Goal: Transaction & Acquisition: Purchase product/service

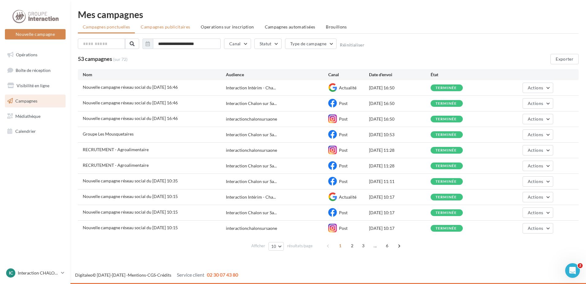
click at [155, 23] on li "Campagnes publicitaires" at bounding box center [165, 26] width 59 height 11
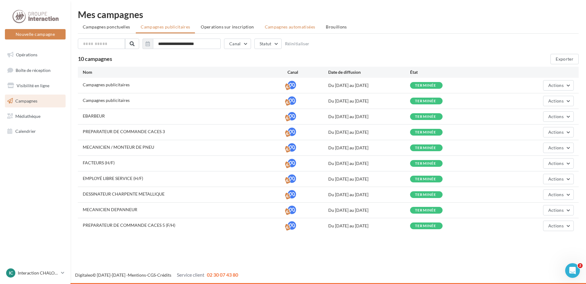
click at [265, 28] on span "Campagnes automatisées" at bounding box center [290, 26] width 51 height 5
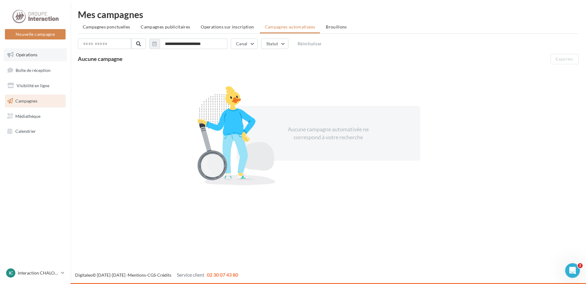
click at [23, 58] on link "Opérations" at bounding box center [35, 54] width 63 height 13
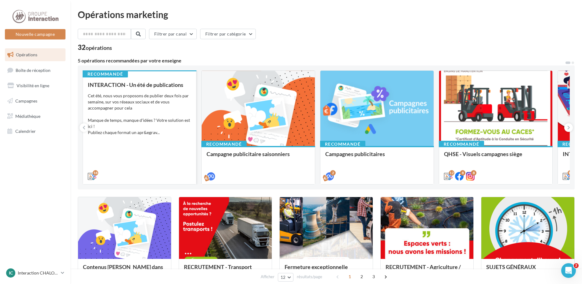
click at [146, 104] on div "Cet été, nous vous proposons de publier deux fois par semaine, sur vos réseaux …" at bounding box center [140, 114] width 104 height 43
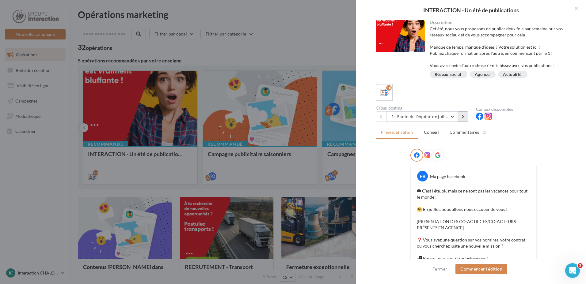
click at [464, 120] on button at bounding box center [463, 116] width 10 height 10
click at [463, 115] on icon at bounding box center [462, 117] width 3 height 4
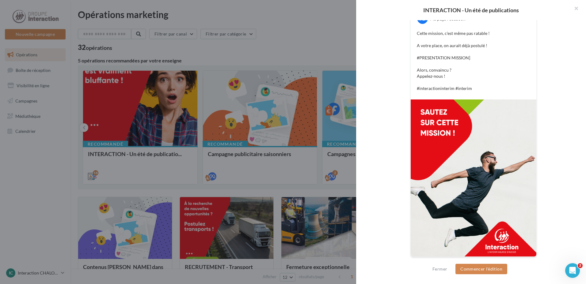
scroll to position [35, 0]
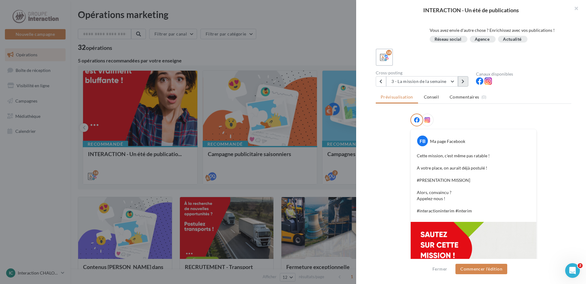
click at [466, 81] on button at bounding box center [463, 81] width 10 height 10
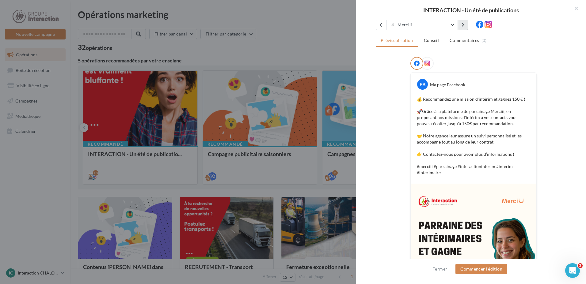
scroll to position [145, 0]
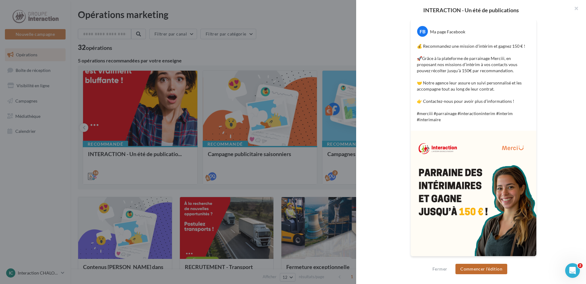
click at [474, 270] on button "Commencer l'édition" at bounding box center [481, 269] width 52 height 10
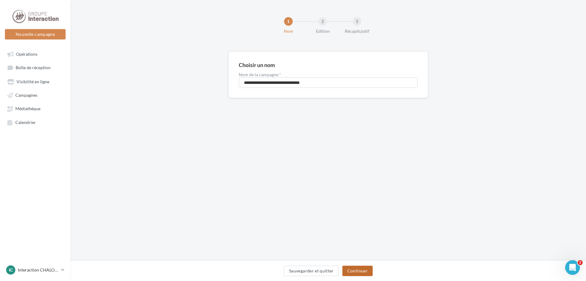
click at [356, 269] on button "Continuer" at bounding box center [357, 271] width 30 height 10
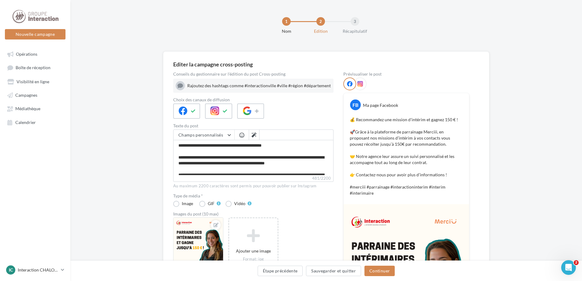
scroll to position [108, 0]
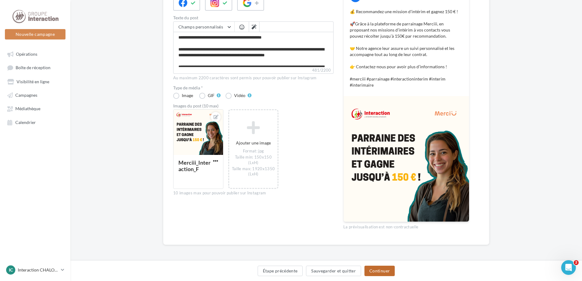
click at [381, 268] on button "Continuer" at bounding box center [380, 271] width 30 height 10
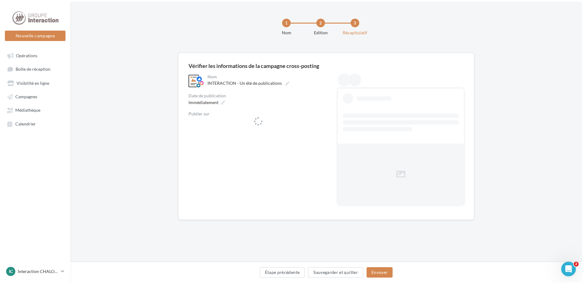
scroll to position [0, 0]
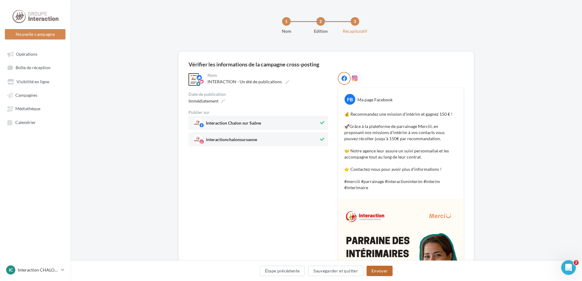
click at [380, 270] on button "Envoyer" at bounding box center [380, 271] width 26 height 10
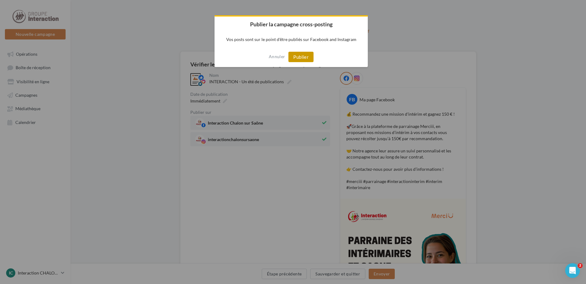
click at [306, 59] on button "Publier" at bounding box center [300, 57] width 25 height 10
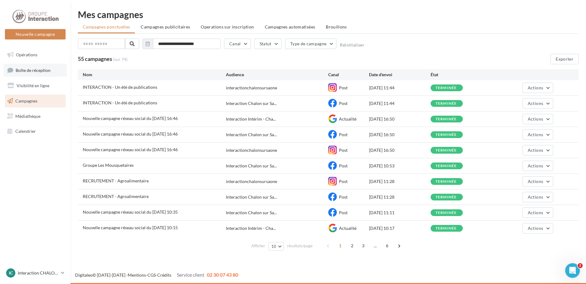
click at [33, 69] on span "Boîte de réception" at bounding box center [33, 69] width 35 height 5
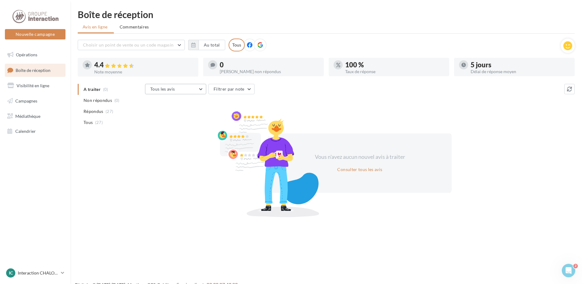
click at [193, 89] on button "Tous les avis" at bounding box center [175, 89] width 61 height 10
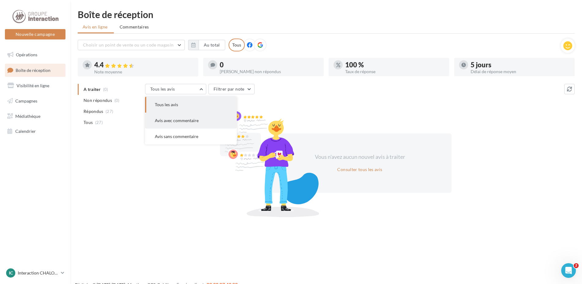
click at [191, 118] on span "Avis avec commentaire" at bounding box center [177, 120] width 44 height 5
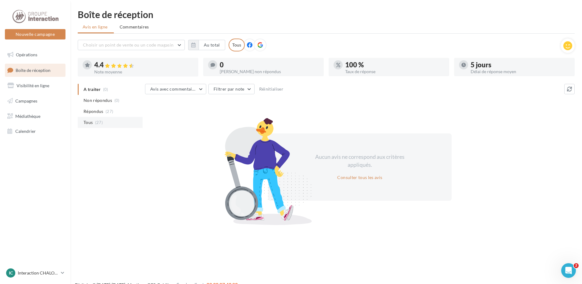
click at [101, 123] on span "(27)" at bounding box center [99, 122] width 8 height 5
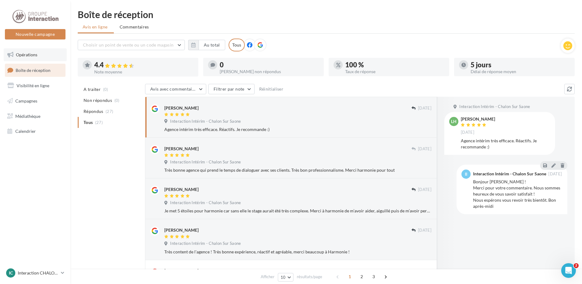
click at [27, 53] on span "Opérations" at bounding box center [26, 54] width 21 height 5
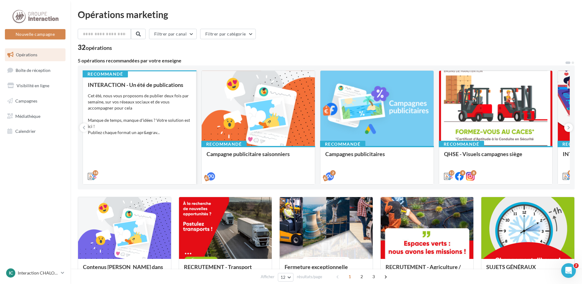
click at [113, 148] on div "INTERACTION - Un été de publications Cet été, nous vous proposons de publier de…" at bounding box center [140, 130] width 104 height 97
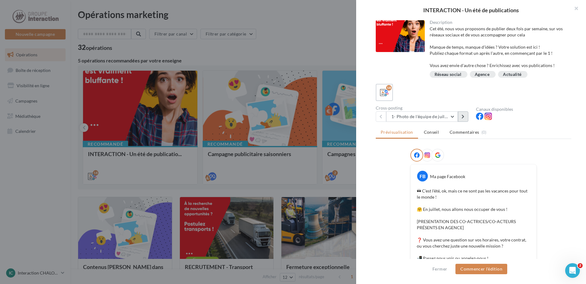
click at [460, 118] on button at bounding box center [463, 116] width 10 height 10
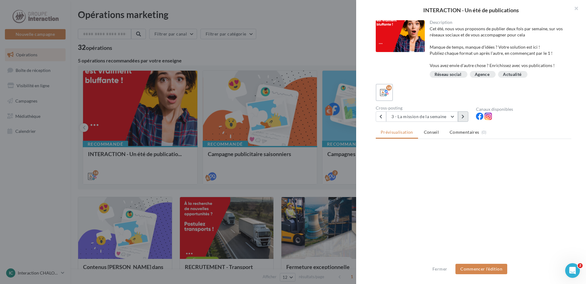
click at [460, 118] on button at bounding box center [463, 116] width 10 height 10
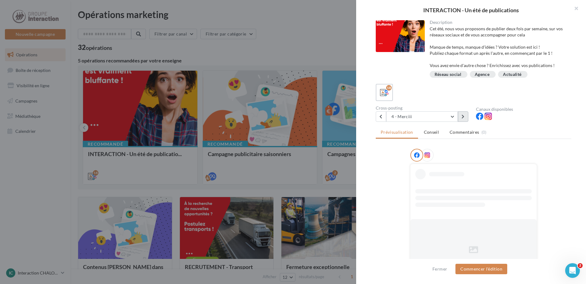
click at [460, 118] on button at bounding box center [463, 116] width 10 height 10
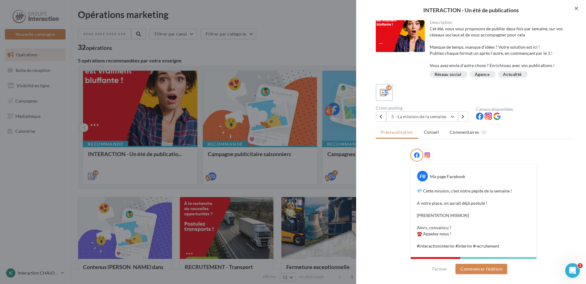
click at [575, 10] on button "button" at bounding box center [573, 9] width 25 height 18
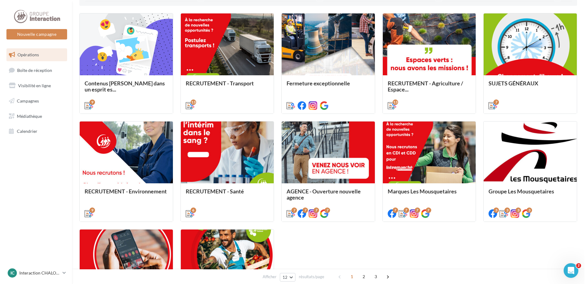
scroll to position [245, 0]
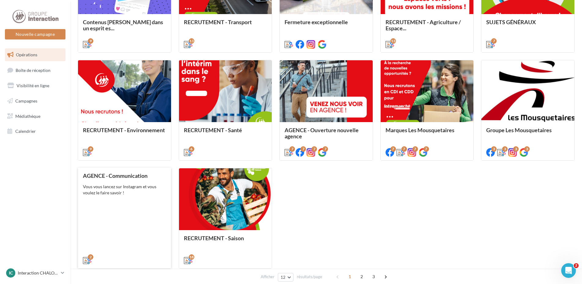
click at [113, 210] on div "AGENCE - Communication Vous vous lancez sur Instagram et vous voulez le faire s…" at bounding box center [124, 218] width 83 height 90
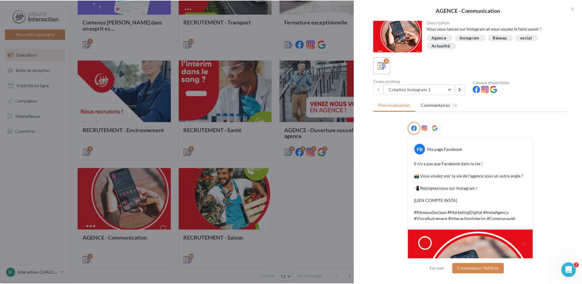
scroll to position [100, 0]
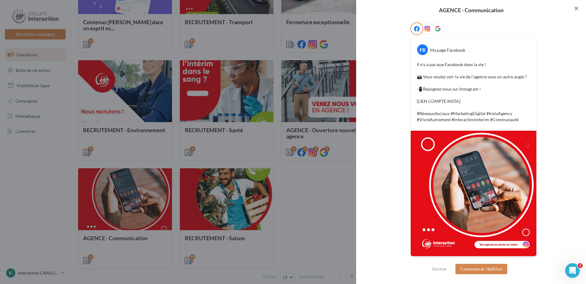
click at [577, 9] on button "button" at bounding box center [573, 9] width 25 height 18
